Goal: Find contact information: Find contact information

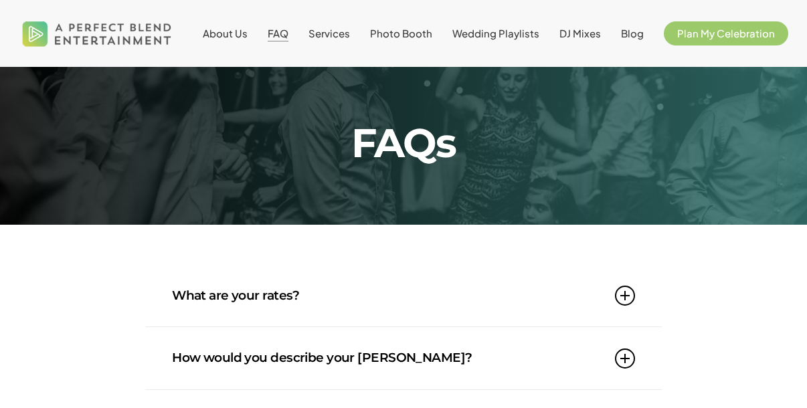
click at [270, 307] on link "What are your rates?" at bounding box center [403, 296] width 463 height 62
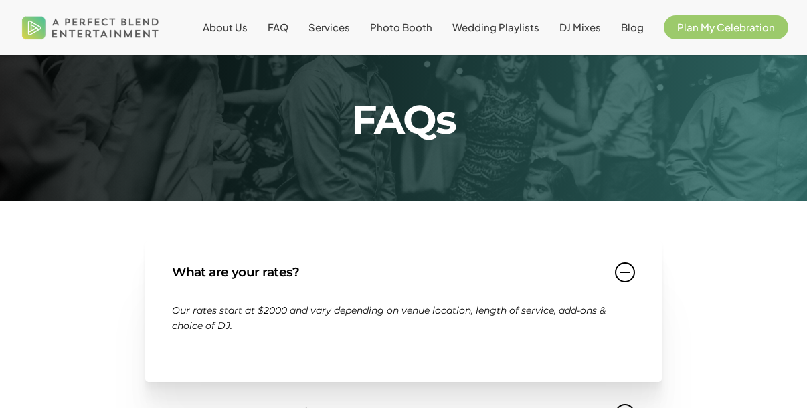
scroll to position [22, 0]
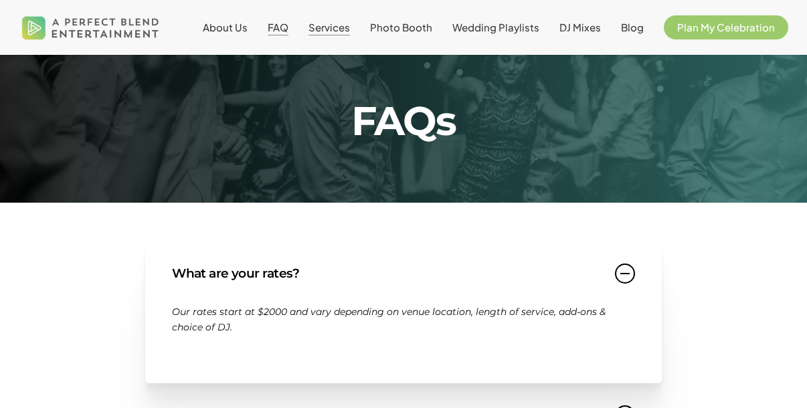
click at [344, 26] on span "Services" at bounding box center [329, 27] width 41 height 13
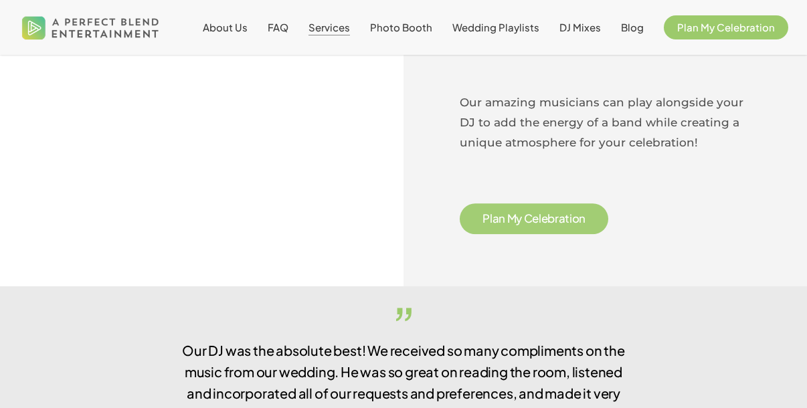
scroll to position [2261, 0]
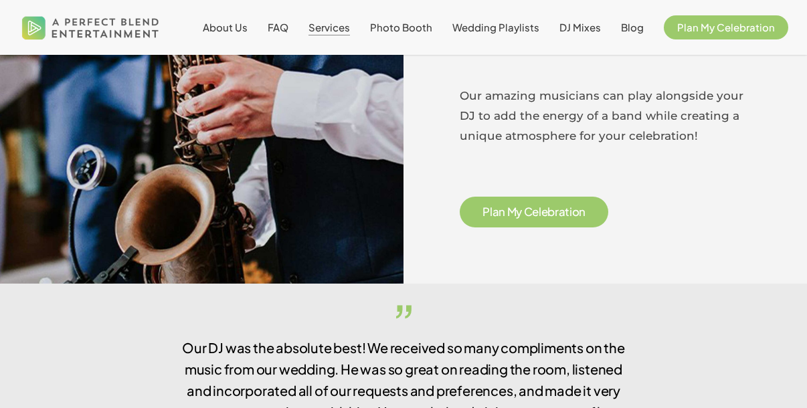
click at [528, 212] on span "C" at bounding box center [528, 211] width 9 height 11
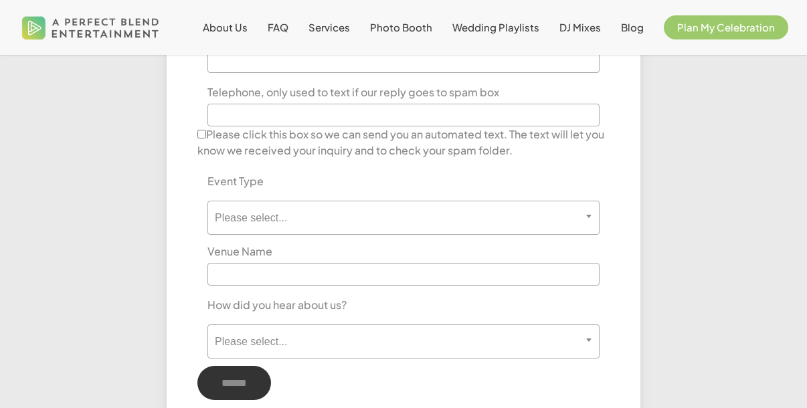
scroll to position [896, 0]
